Goal: Navigation & Orientation: Find specific page/section

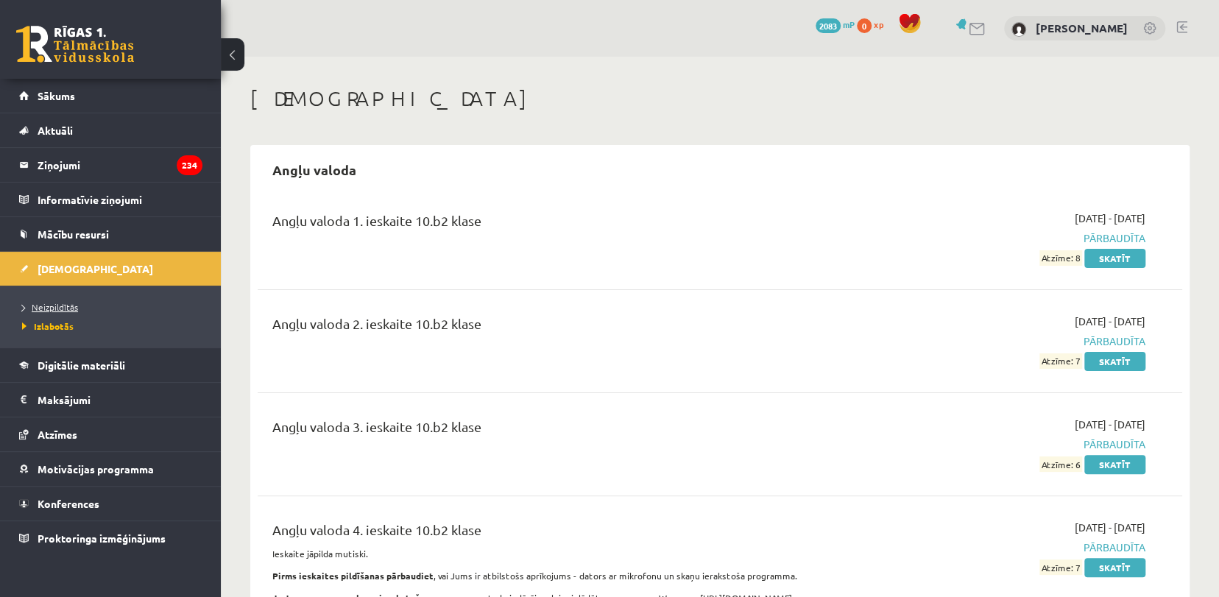
click at [32, 301] on span "Neizpildītās" at bounding box center [50, 307] width 56 height 12
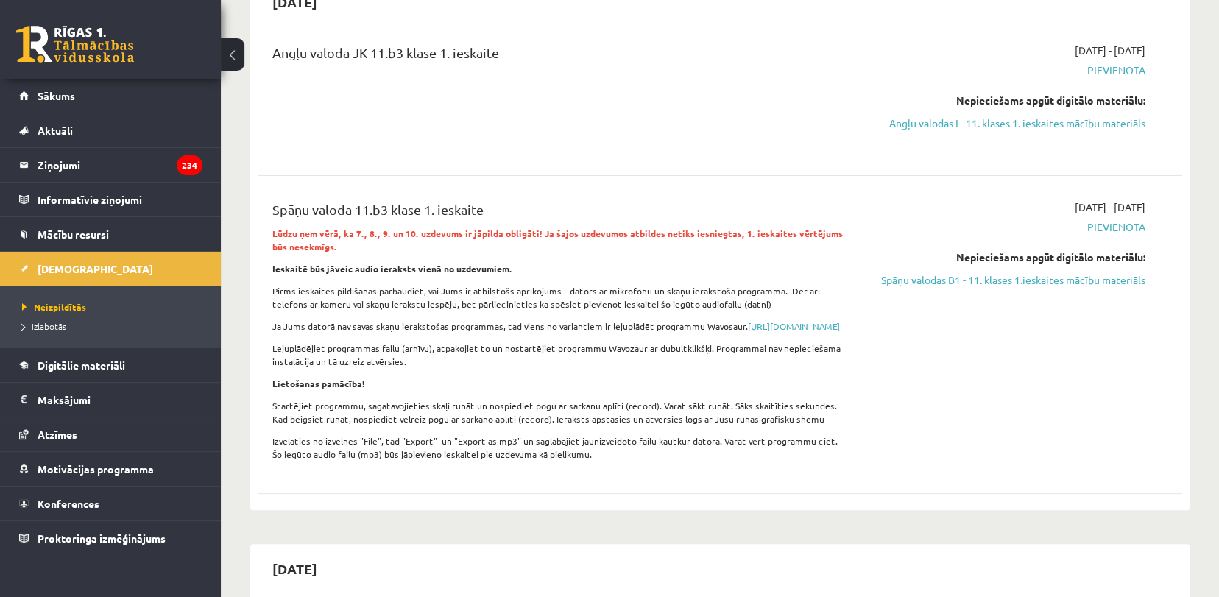
scroll to position [134, 0]
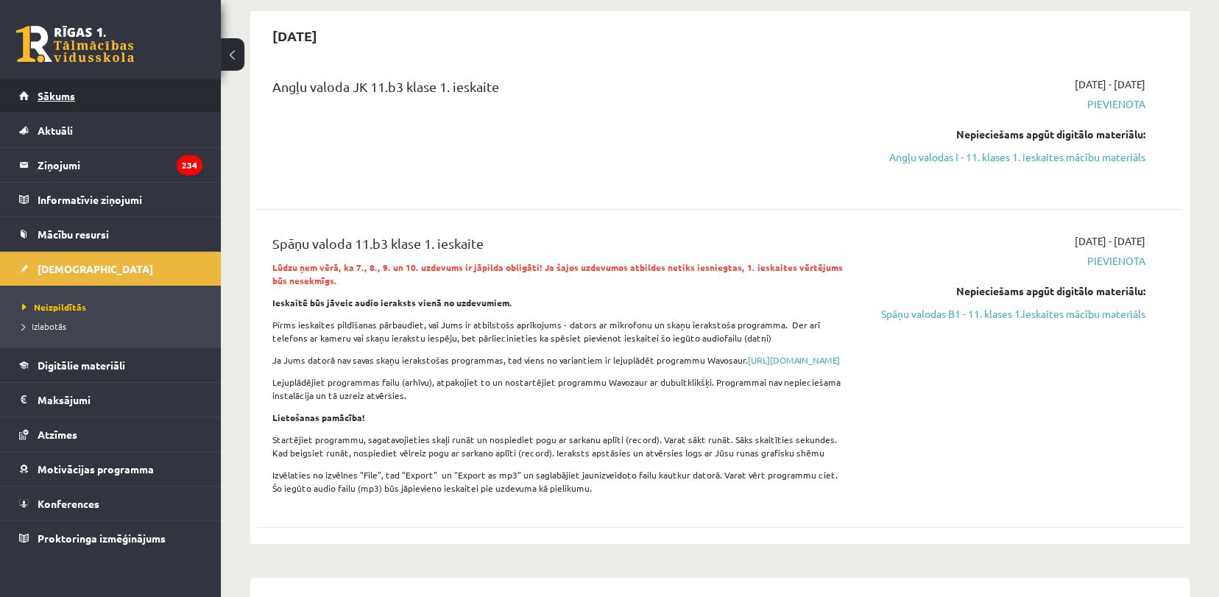
click at [139, 92] on link "Sākums" at bounding box center [110, 96] width 183 height 34
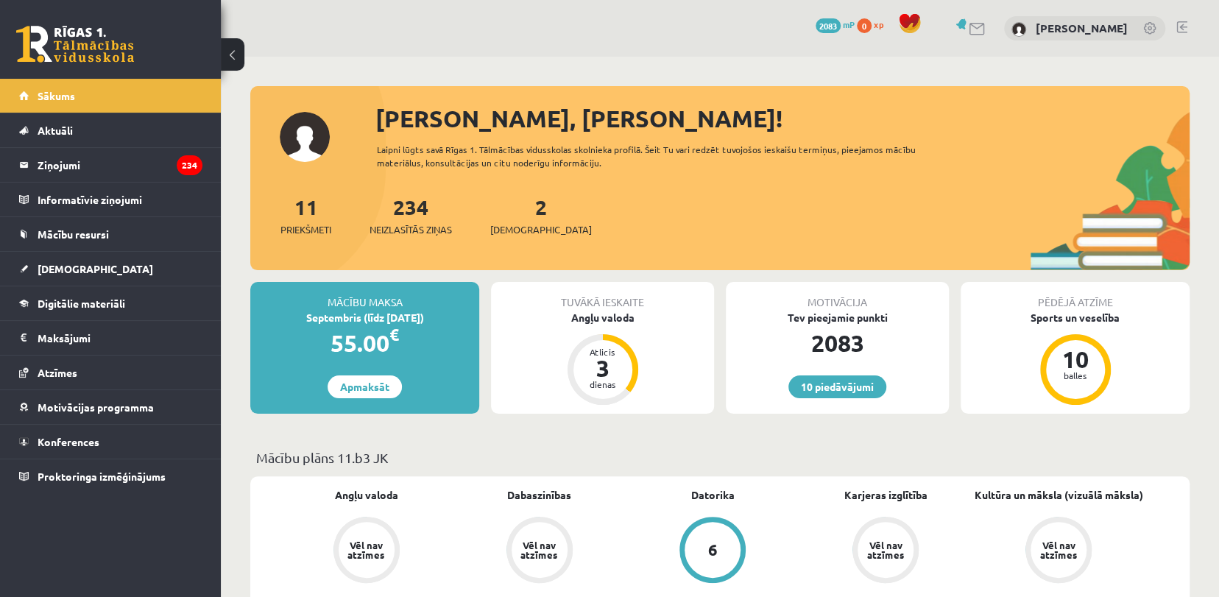
click at [679, 472] on div "Mācību plāns 11.b3 JK" at bounding box center [719, 461] width 939 height 29
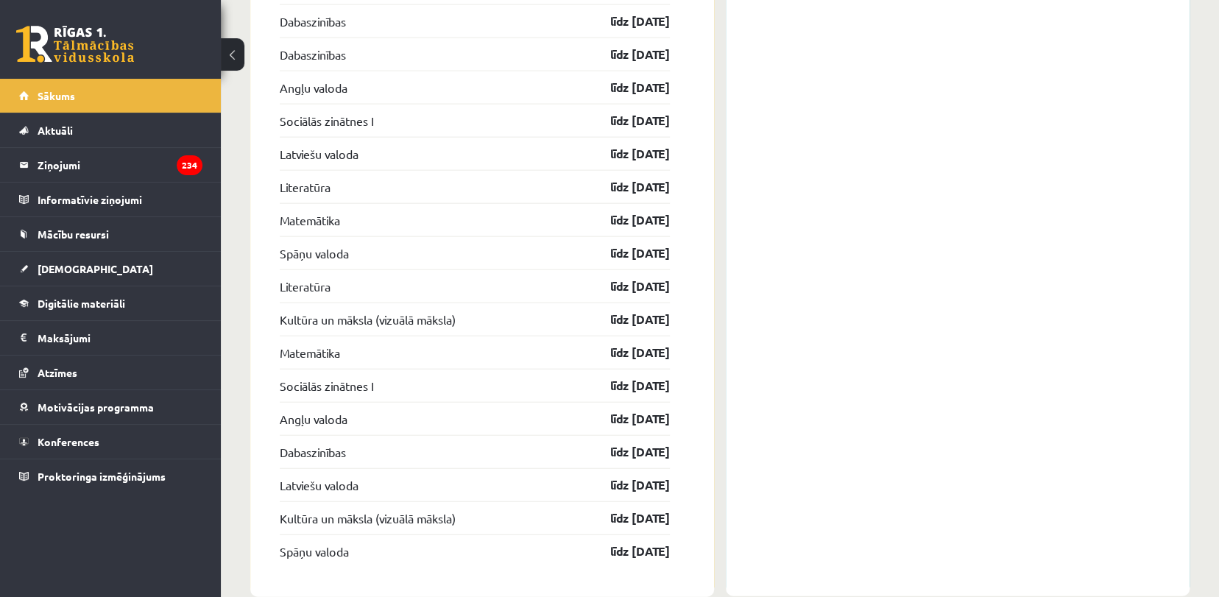
scroll to position [2114, 0]
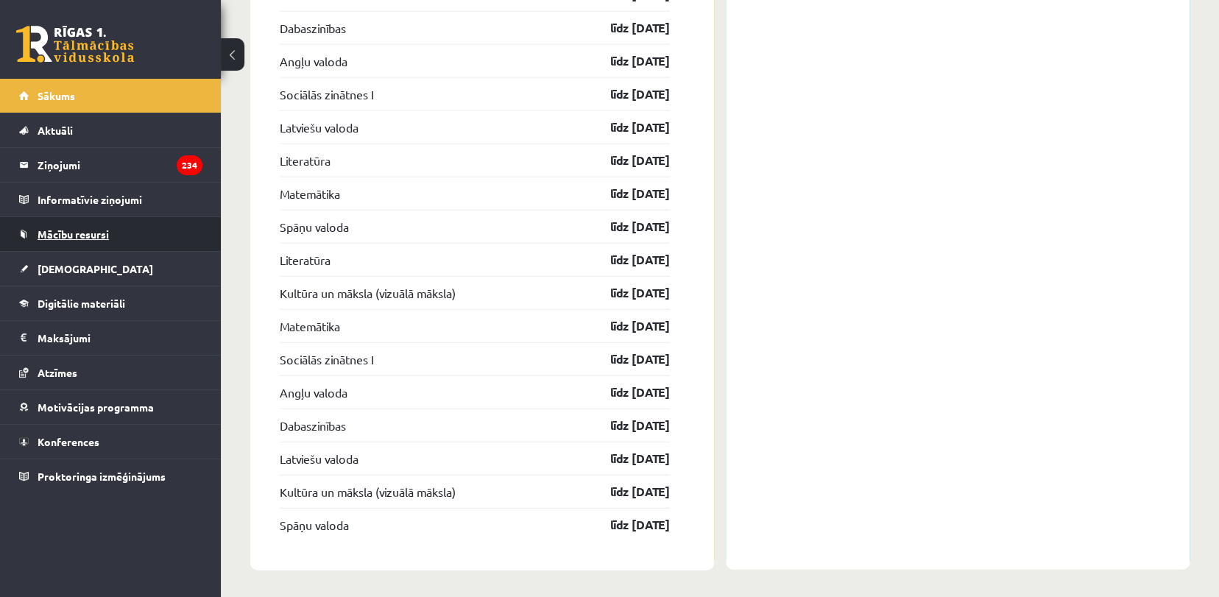
click at [94, 230] on span "Mācību resursi" at bounding box center [73, 233] width 71 height 13
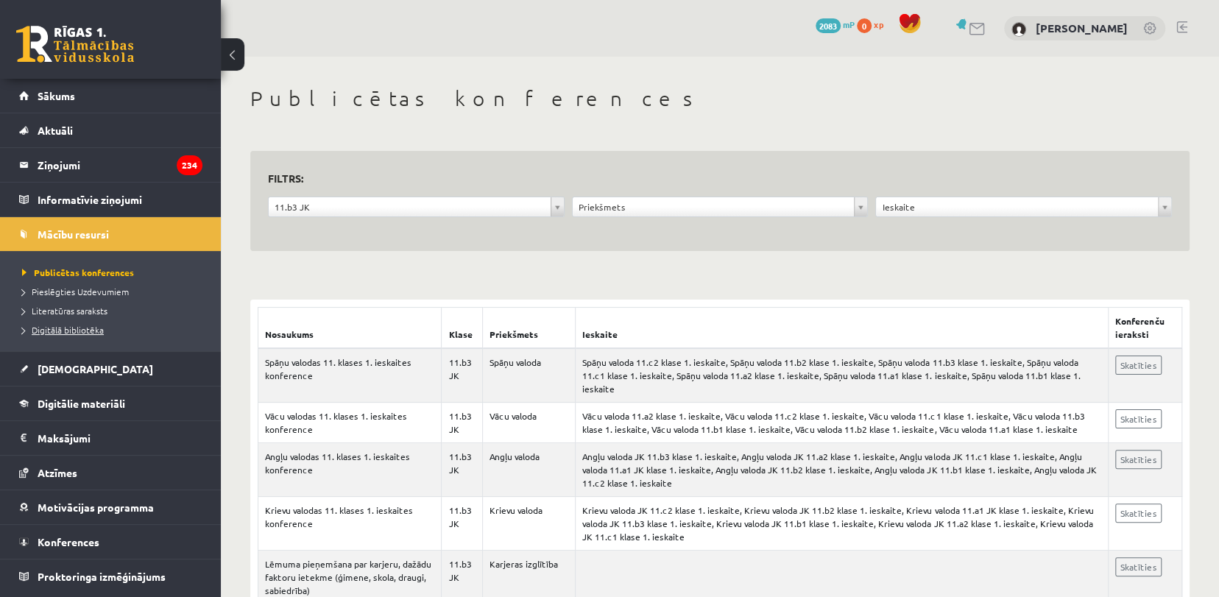
click at [86, 327] on span "Digitālā bibliotēka" at bounding box center [63, 330] width 82 height 12
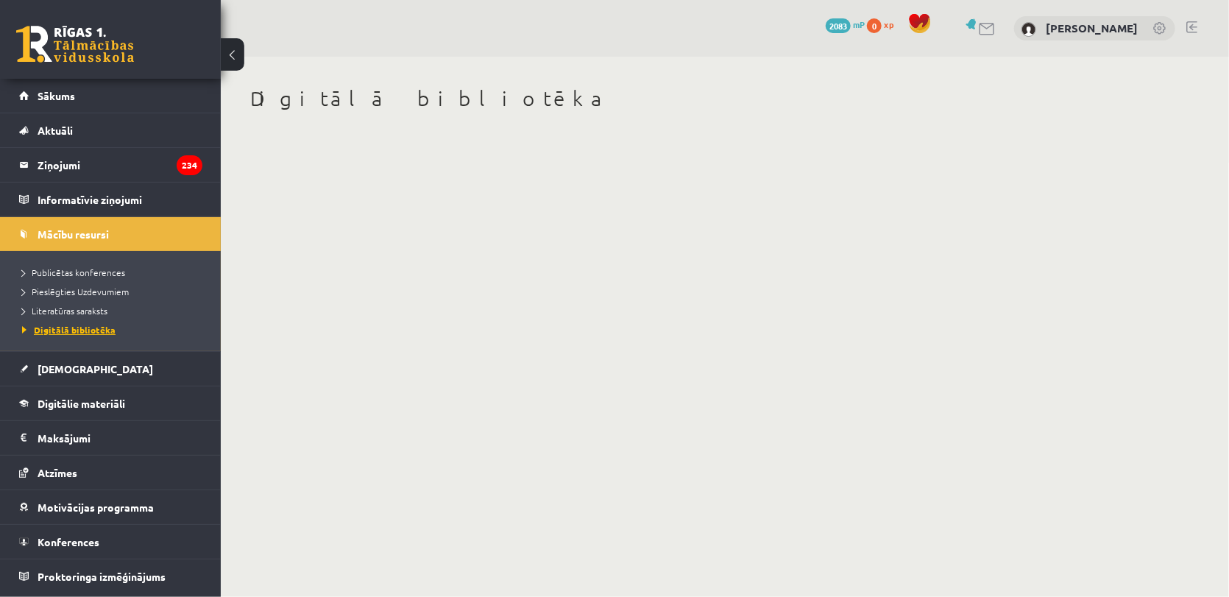
click at [79, 328] on span "Digitālā bibliotēka" at bounding box center [68, 330] width 93 height 12
click at [83, 316] on link "Literatūras saraksts" at bounding box center [114, 310] width 184 height 13
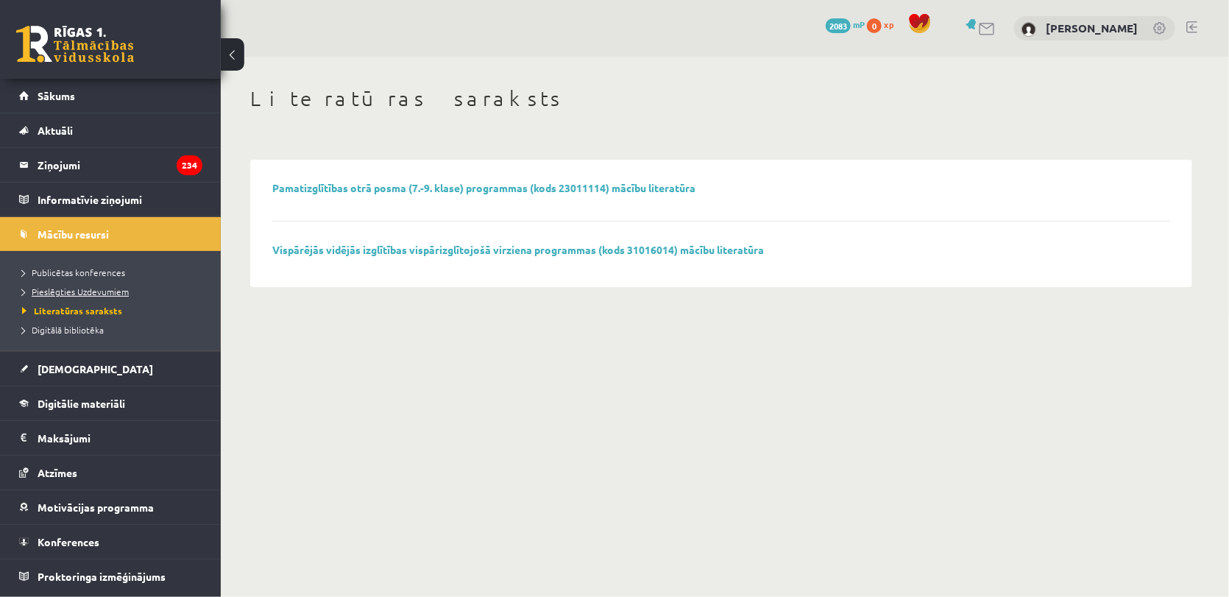
click at [106, 289] on span "Pieslēgties Uzdevumiem" at bounding box center [75, 292] width 107 height 12
click at [84, 410] on link "Digitālie materiāli" at bounding box center [110, 403] width 183 height 34
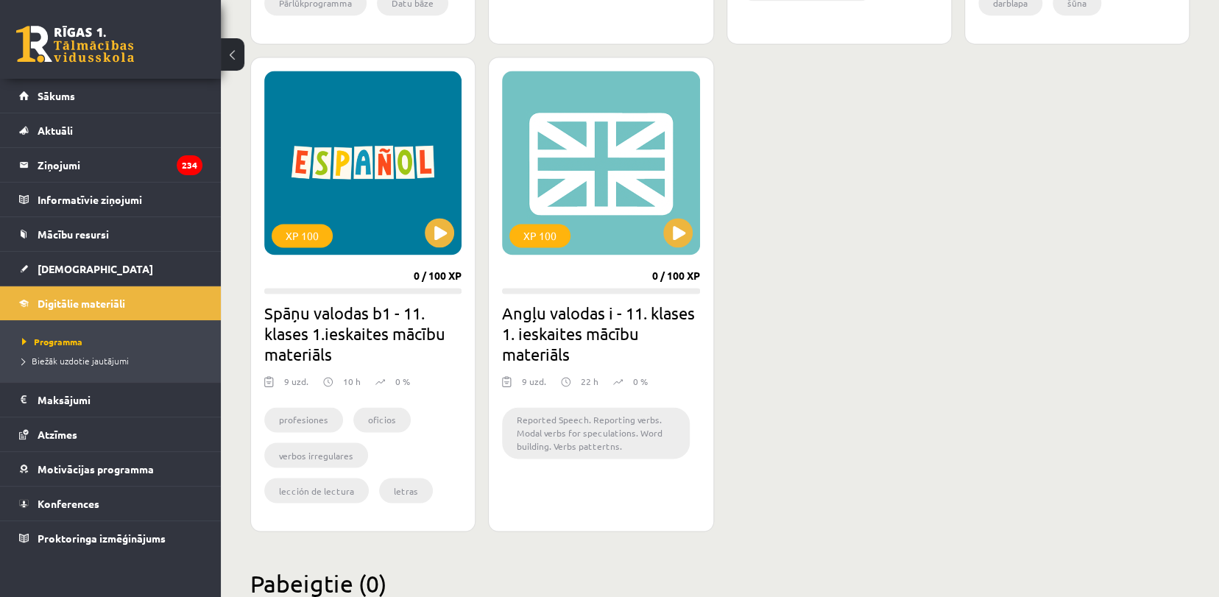
scroll to position [1342, 0]
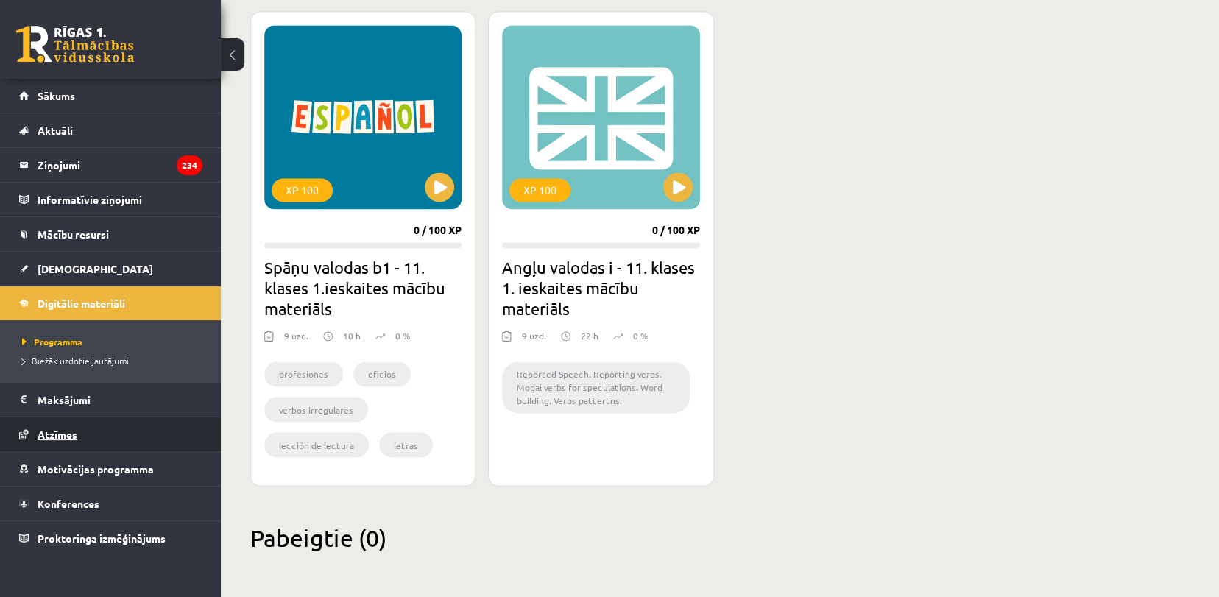
click at [84, 431] on link "Atzīmes" at bounding box center [110, 434] width 183 height 34
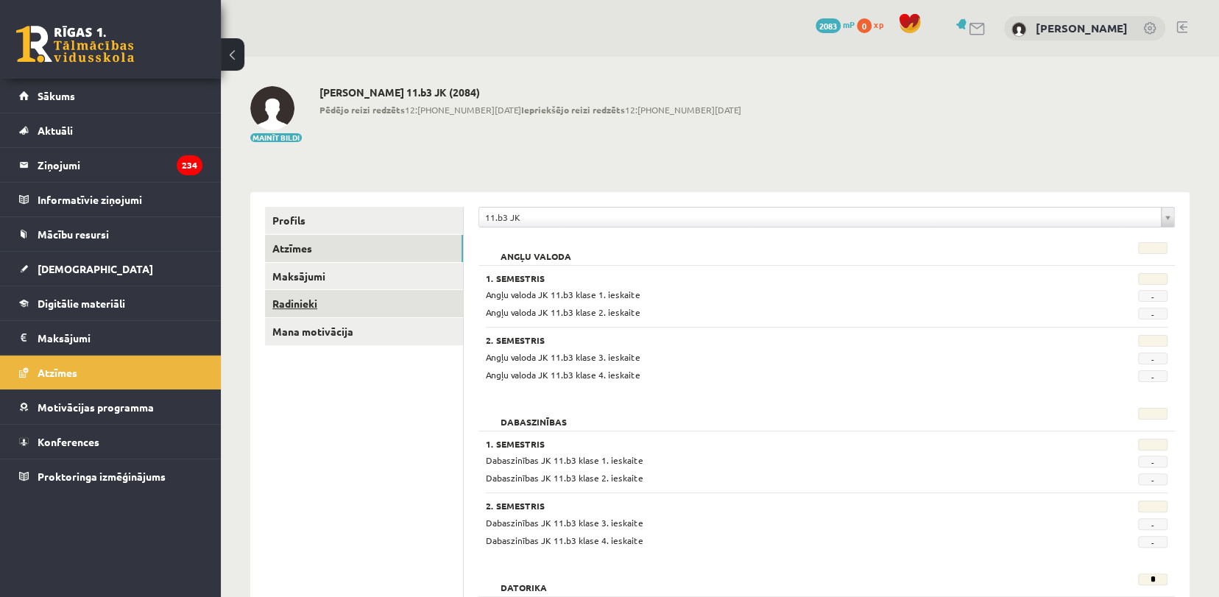
click at [339, 308] on link "Radinieki" at bounding box center [364, 303] width 198 height 27
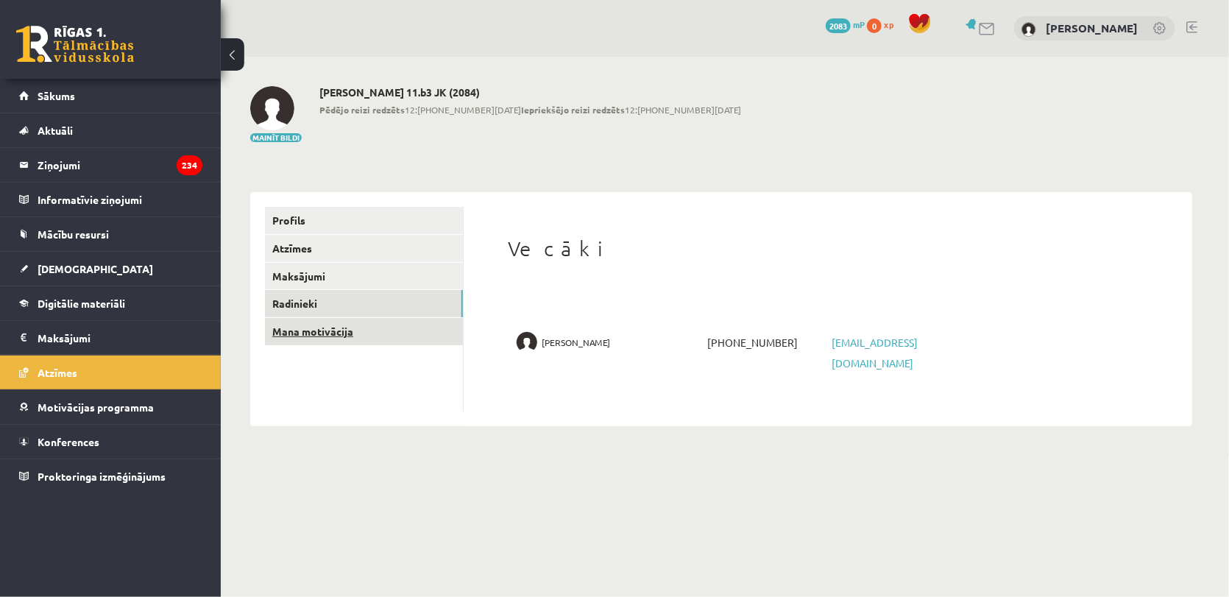
click at [353, 340] on link "Mana motivācija" at bounding box center [364, 331] width 198 height 27
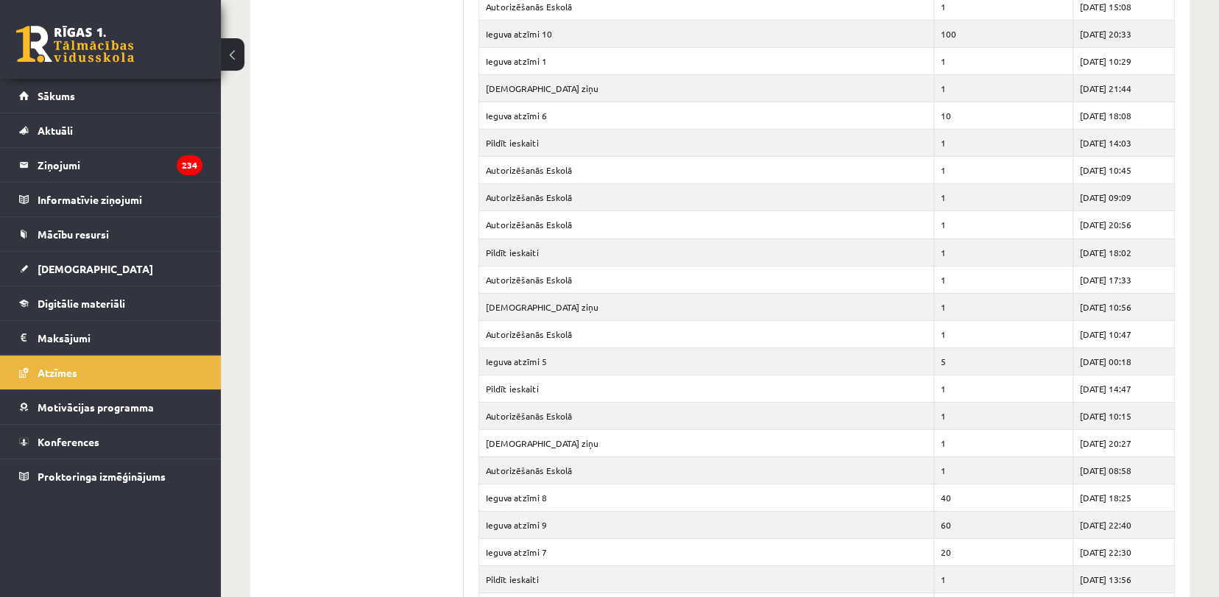
scroll to position [3346, 0]
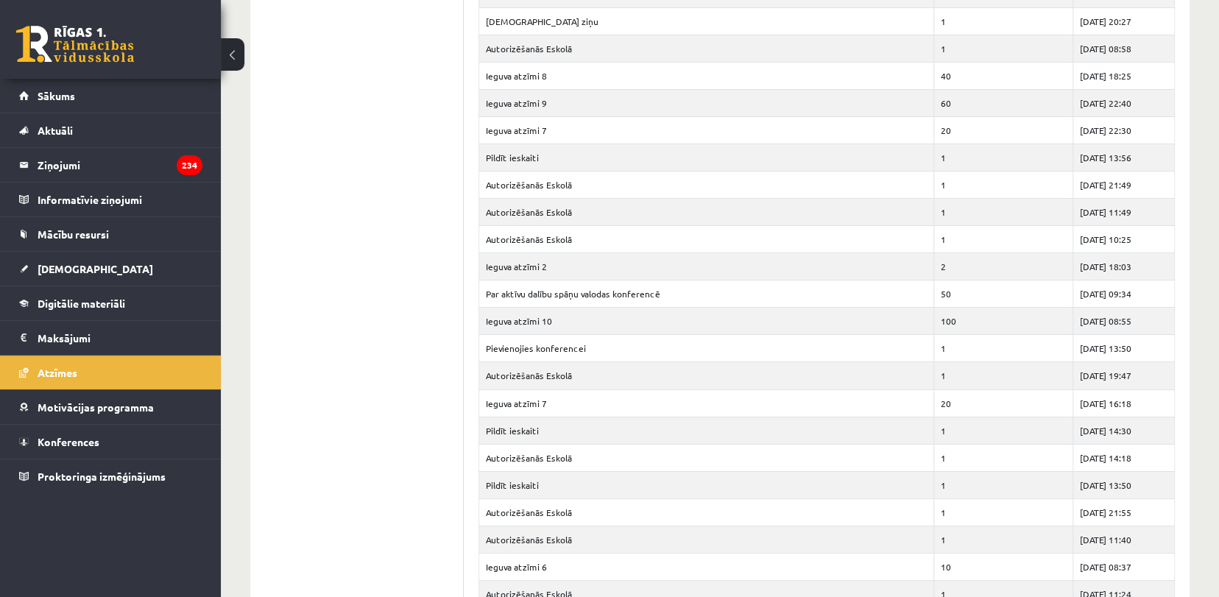
drag, startPoint x: 1217, startPoint y: 314, endPoint x: 1219, endPoint y: 361, distance: 47.2
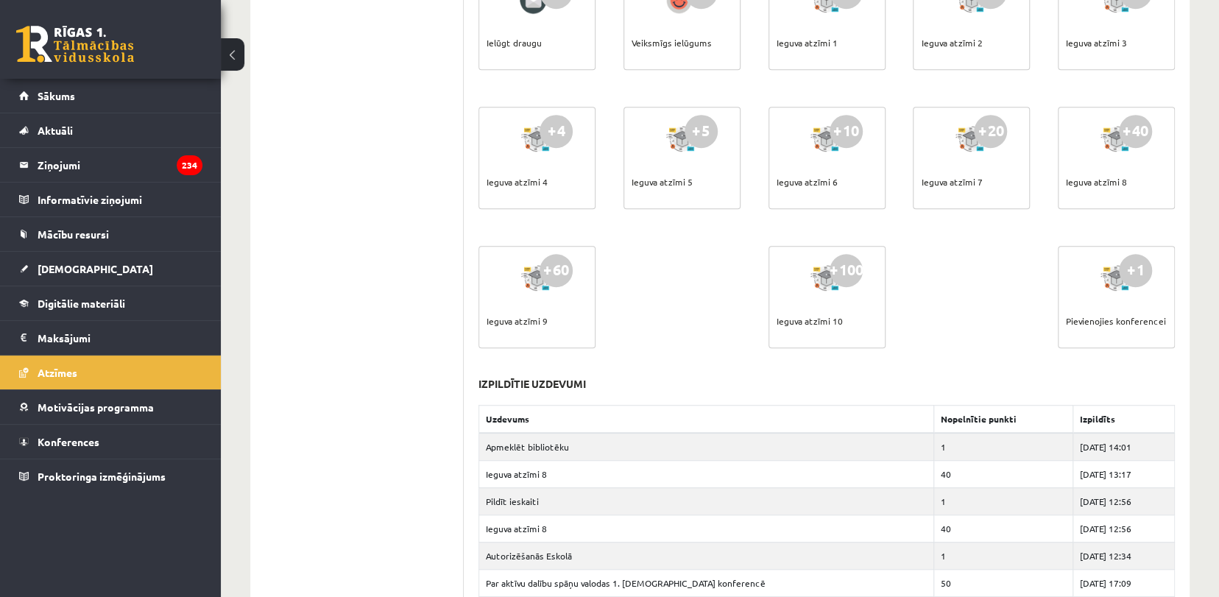
scroll to position [0, 0]
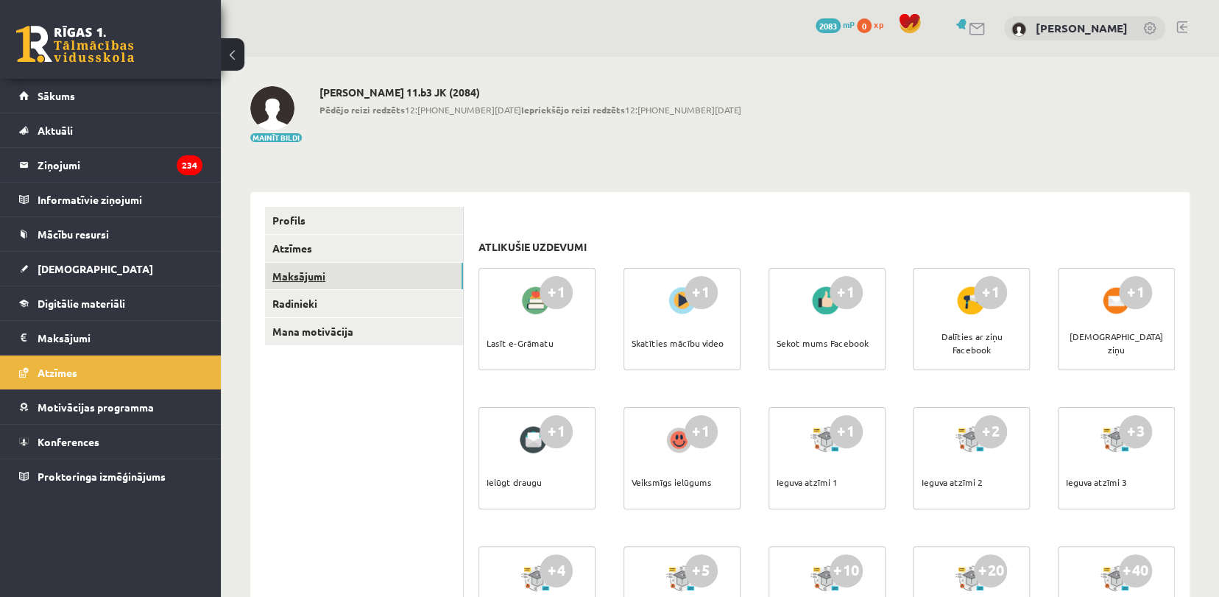
click at [328, 275] on link "Maksājumi" at bounding box center [364, 276] width 198 height 27
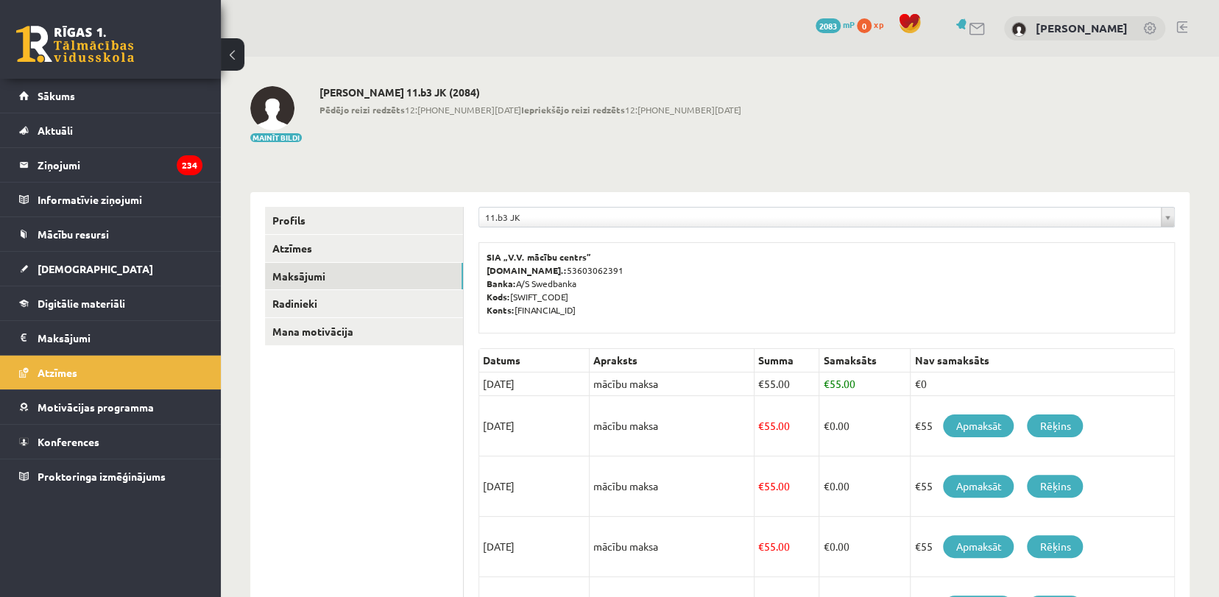
click at [96, 46] on link at bounding box center [75, 44] width 118 height 37
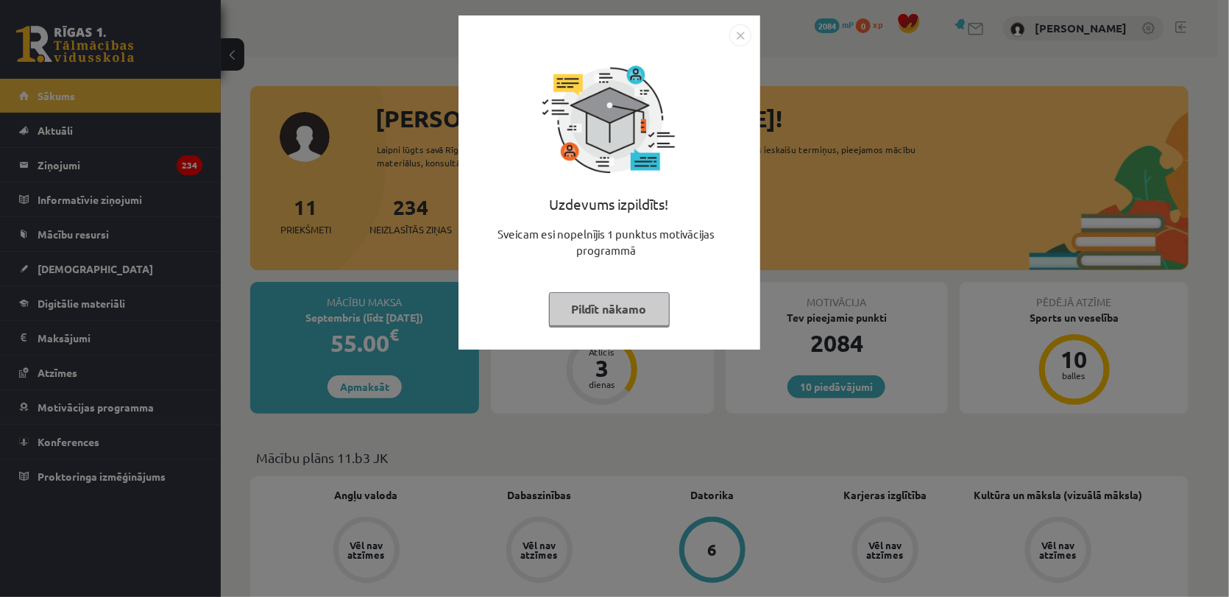
click at [734, 36] on img "Close" at bounding box center [740, 35] width 22 height 22
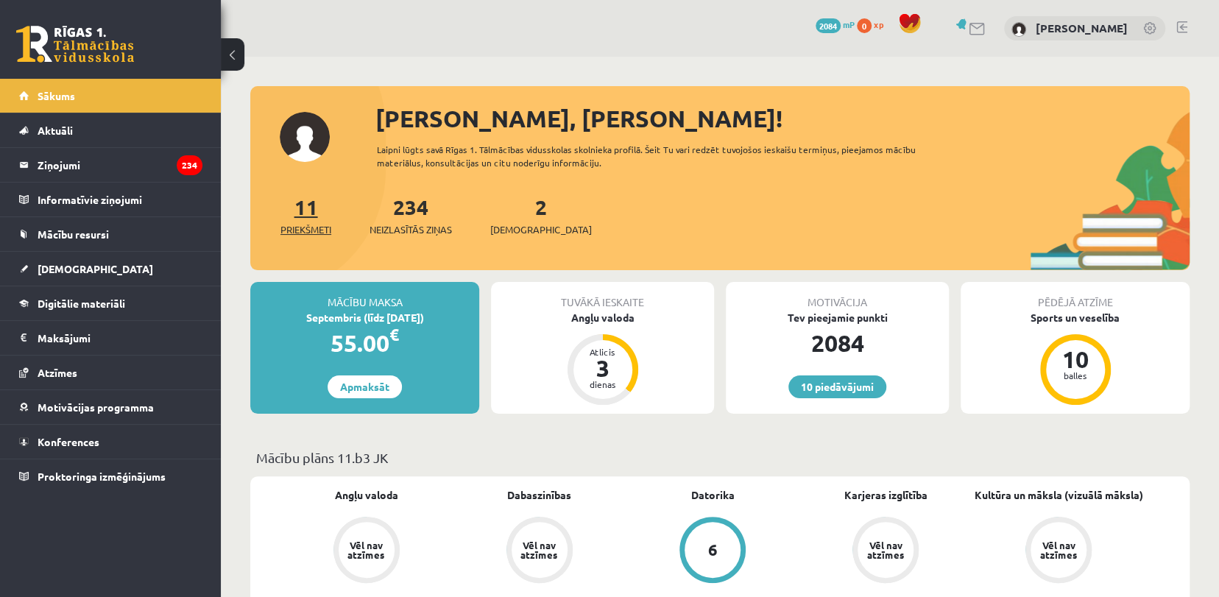
click at [319, 226] on span "Priekšmeti" at bounding box center [305, 229] width 51 height 15
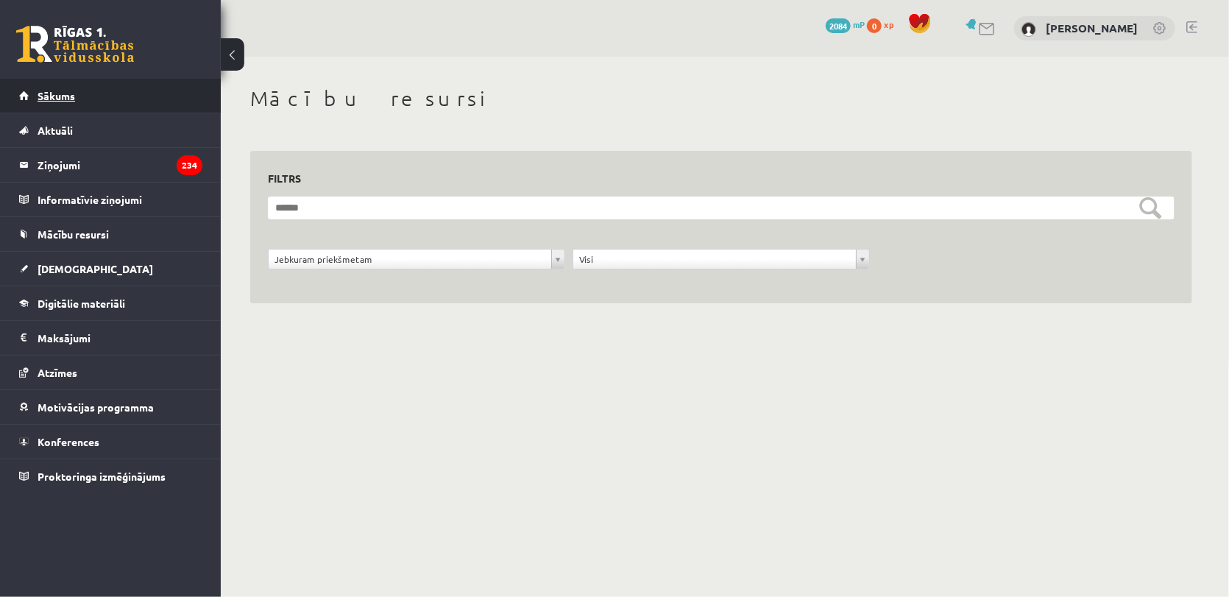
click at [107, 96] on link "Sākums" at bounding box center [110, 96] width 183 height 34
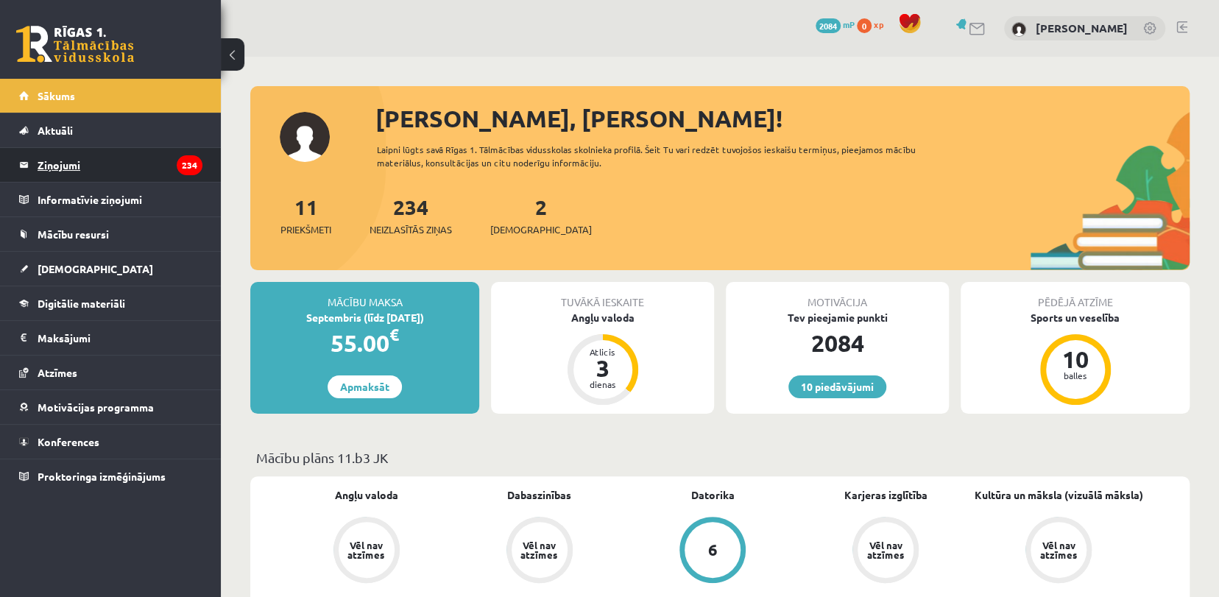
click at [146, 161] on legend "Ziņojumi 234" at bounding box center [120, 165] width 165 height 34
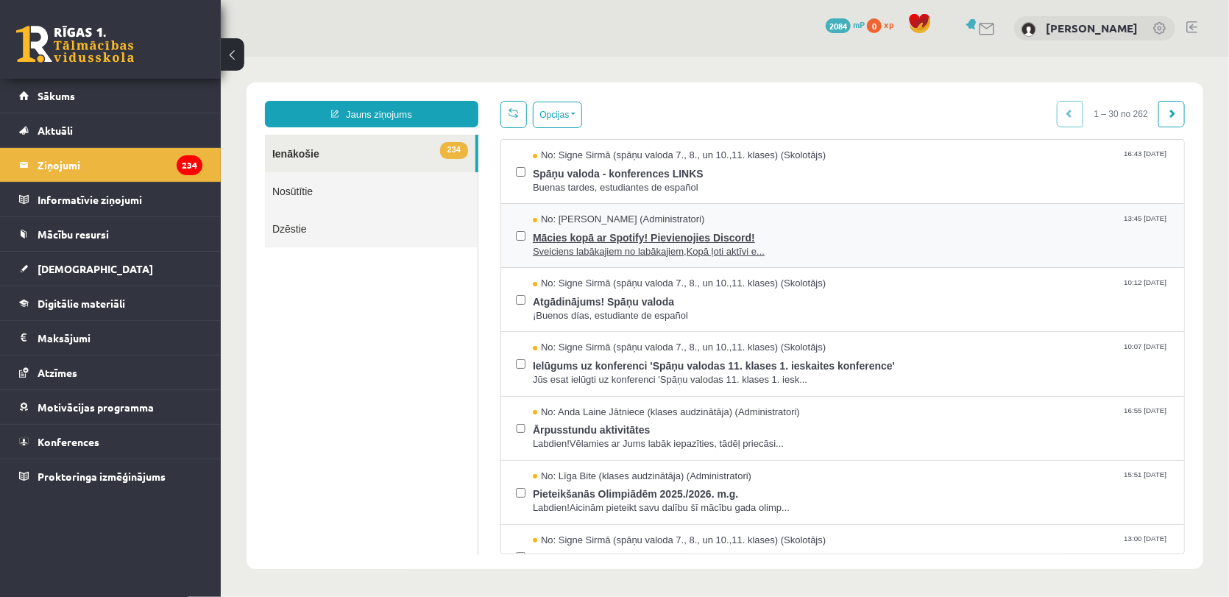
click at [567, 237] on span "Mācies kopā ar Spotify! Pievienojies Discord!" at bounding box center [850, 235] width 637 height 18
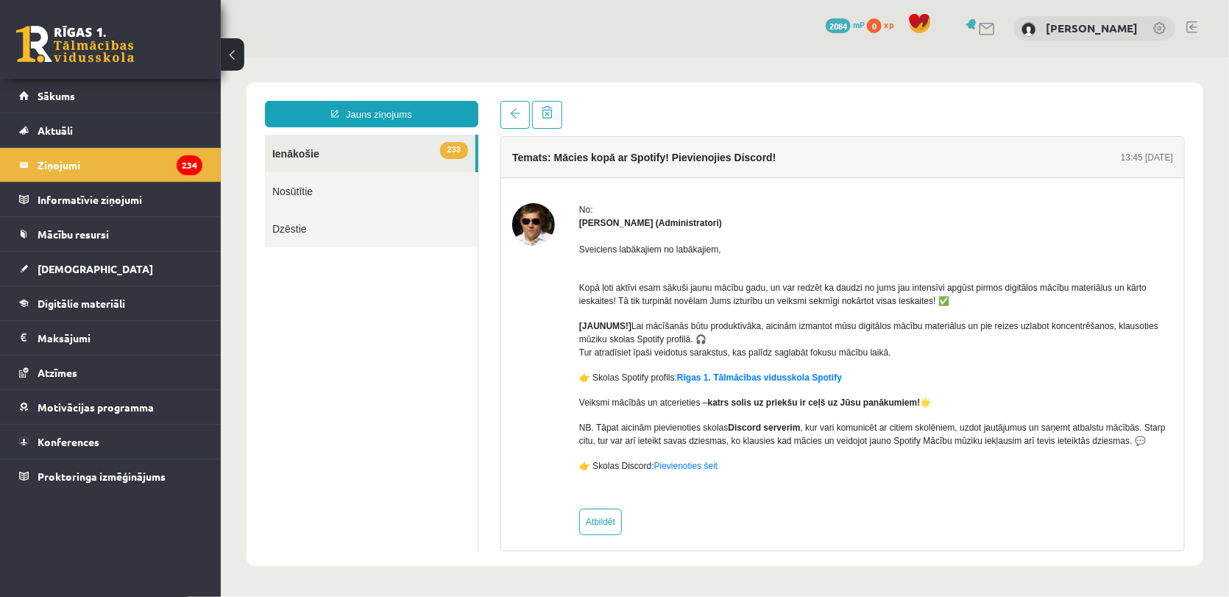
click at [681, 392] on div "Sveiciens labākajiem no labākajiem, Kopā ļoti aktīvi esam sākuši jaunu mācību g…" at bounding box center [875, 363] width 594 height 268
click at [88, 185] on legend "Informatīvie ziņojumi 0" at bounding box center [120, 200] width 165 height 34
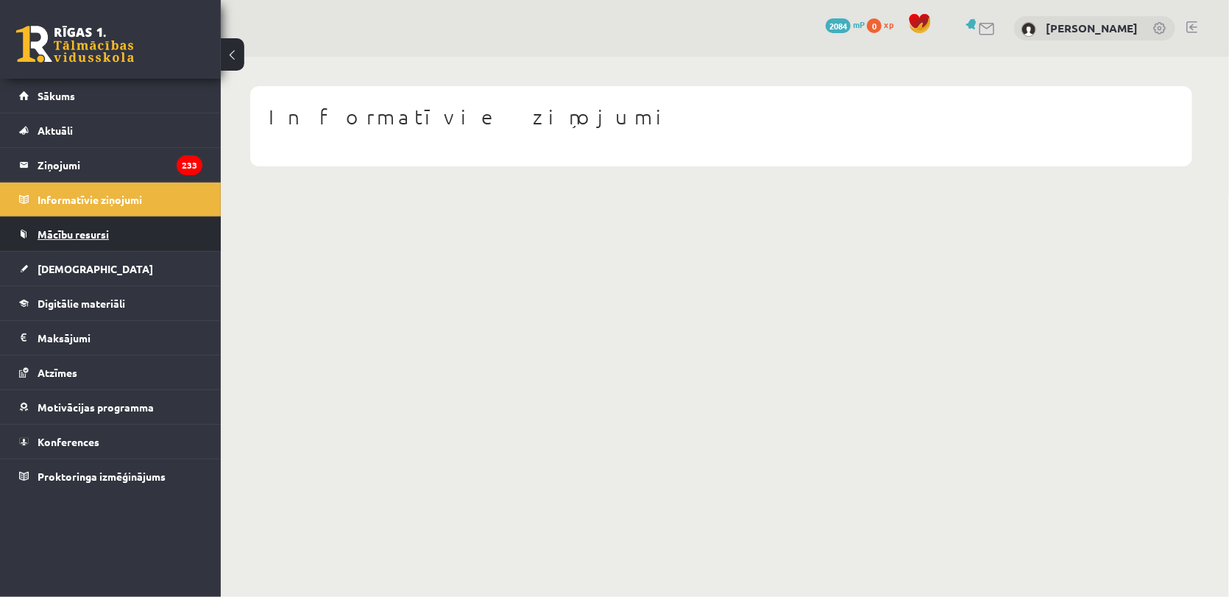
click at [108, 238] on span "Mācību resursi" at bounding box center [73, 233] width 71 height 13
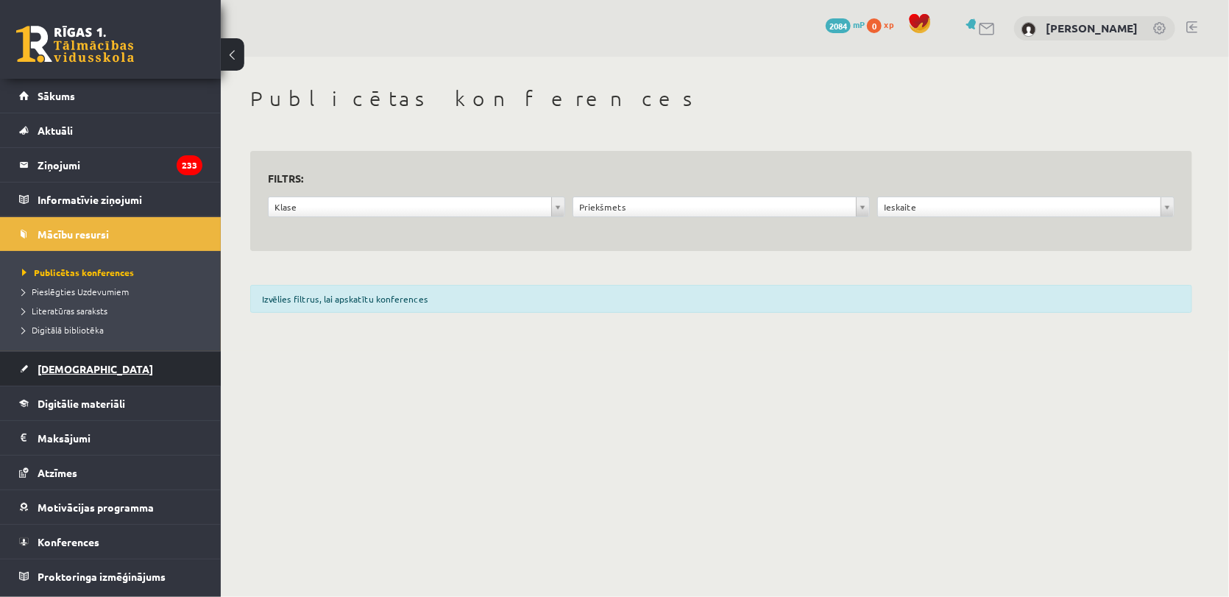
click at [101, 362] on link "[DEMOGRAPHIC_DATA]" at bounding box center [110, 369] width 183 height 34
